Goal: Transaction & Acquisition: Book appointment/travel/reservation

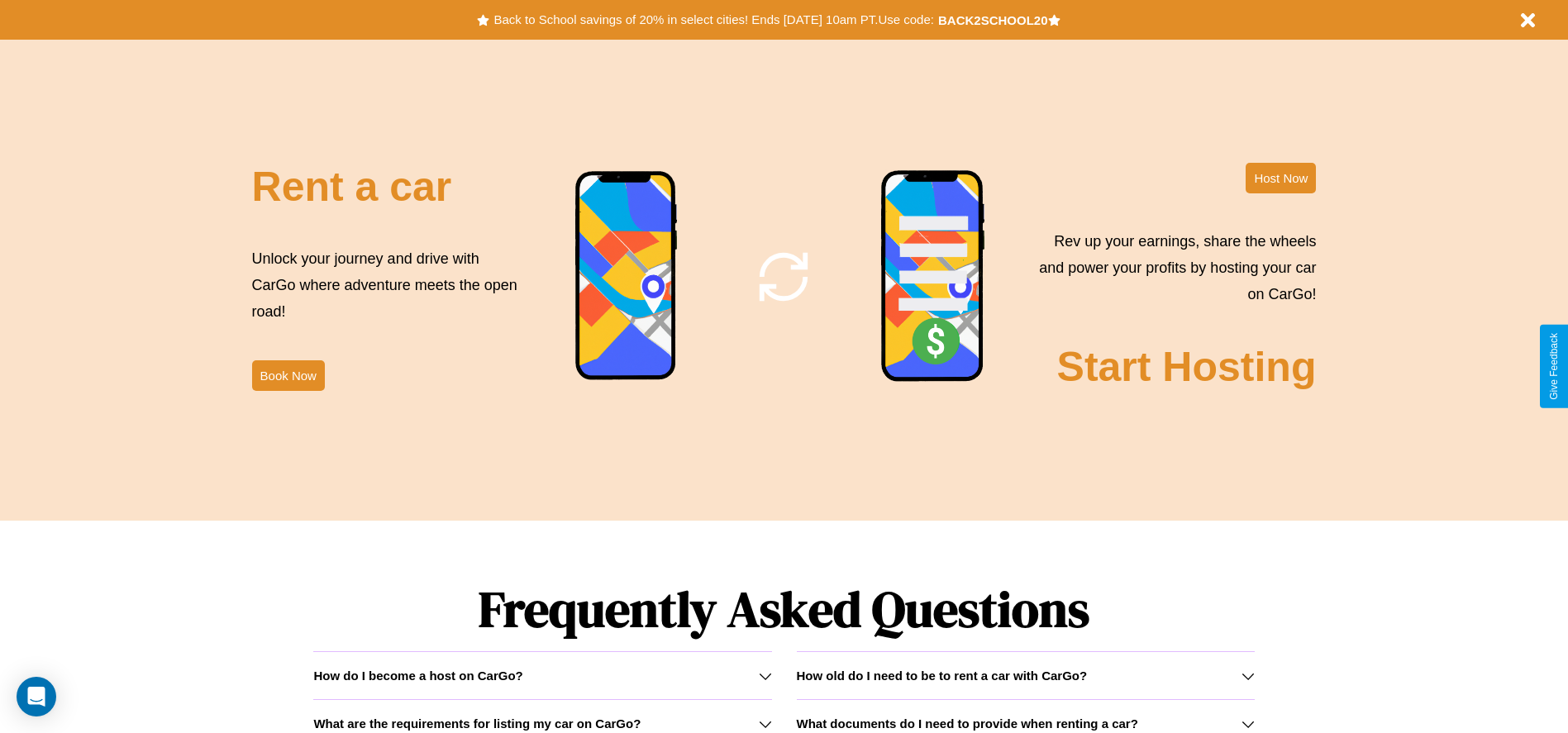
scroll to position [2000, 0]
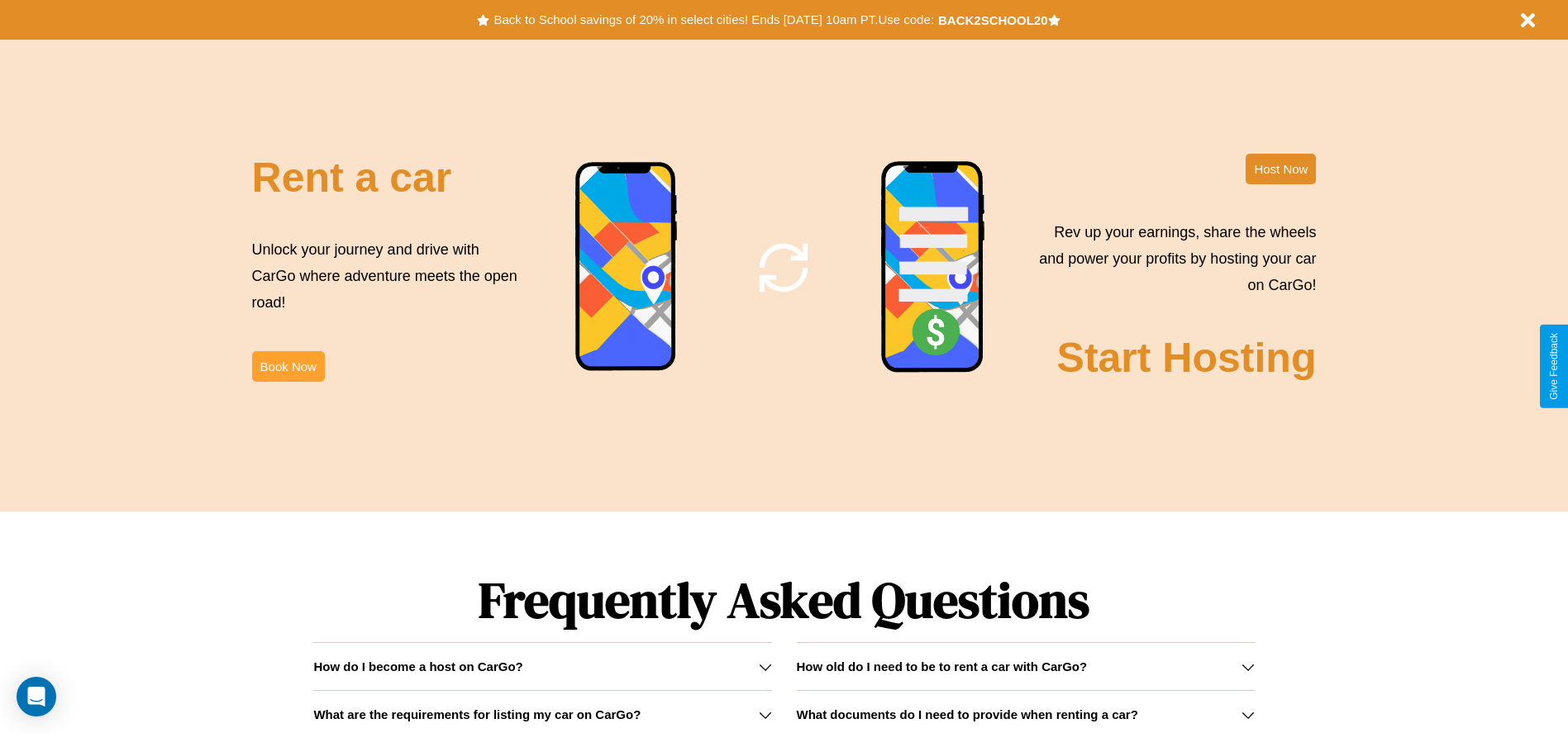
click at [287, 366] on button "Book Now" at bounding box center [289, 367] width 73 height 31
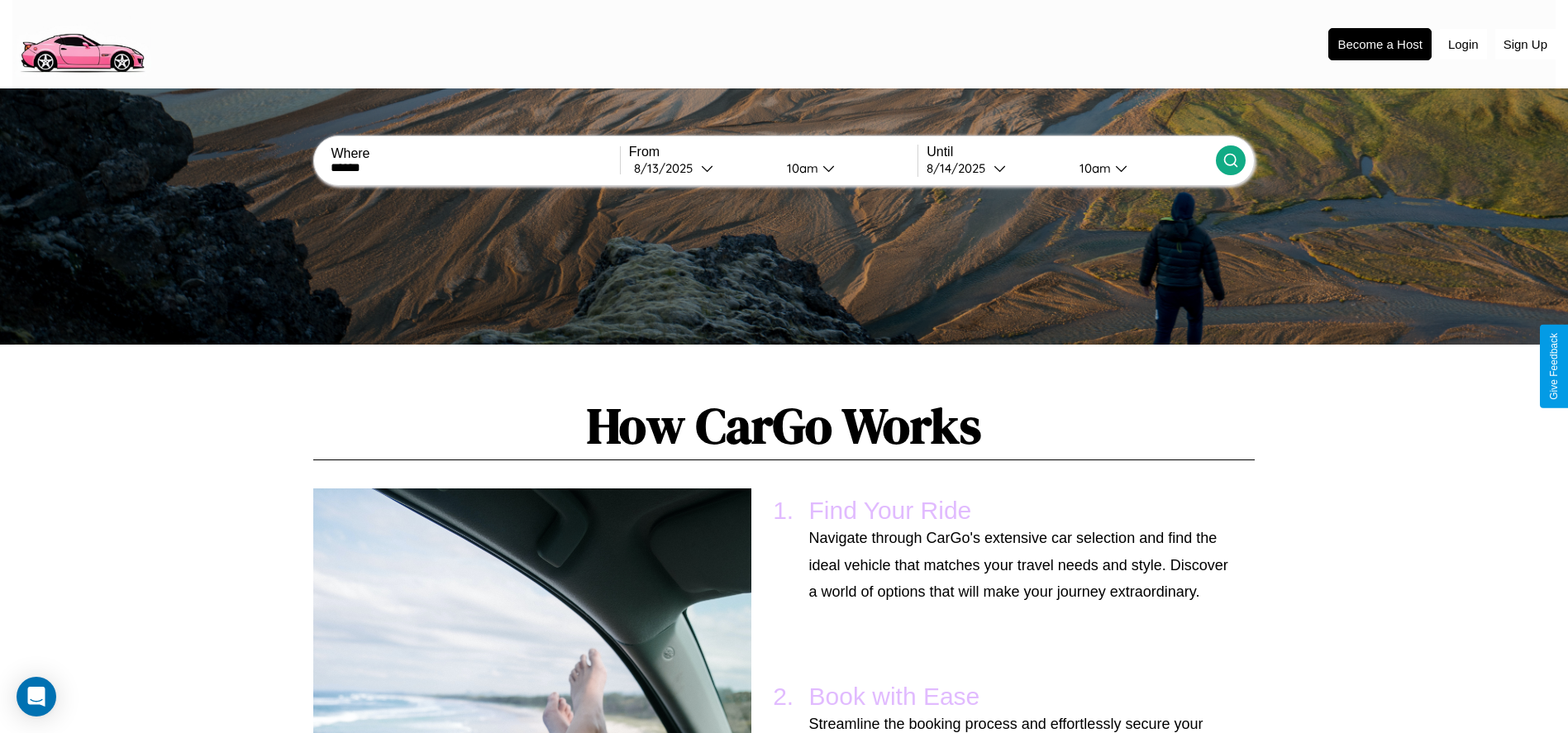
type input "******"
click at [1230, 160] on icon at bounding box center [1231, 161] width 17 height 17
